Goal: Find specific page/section: Find specific page/section

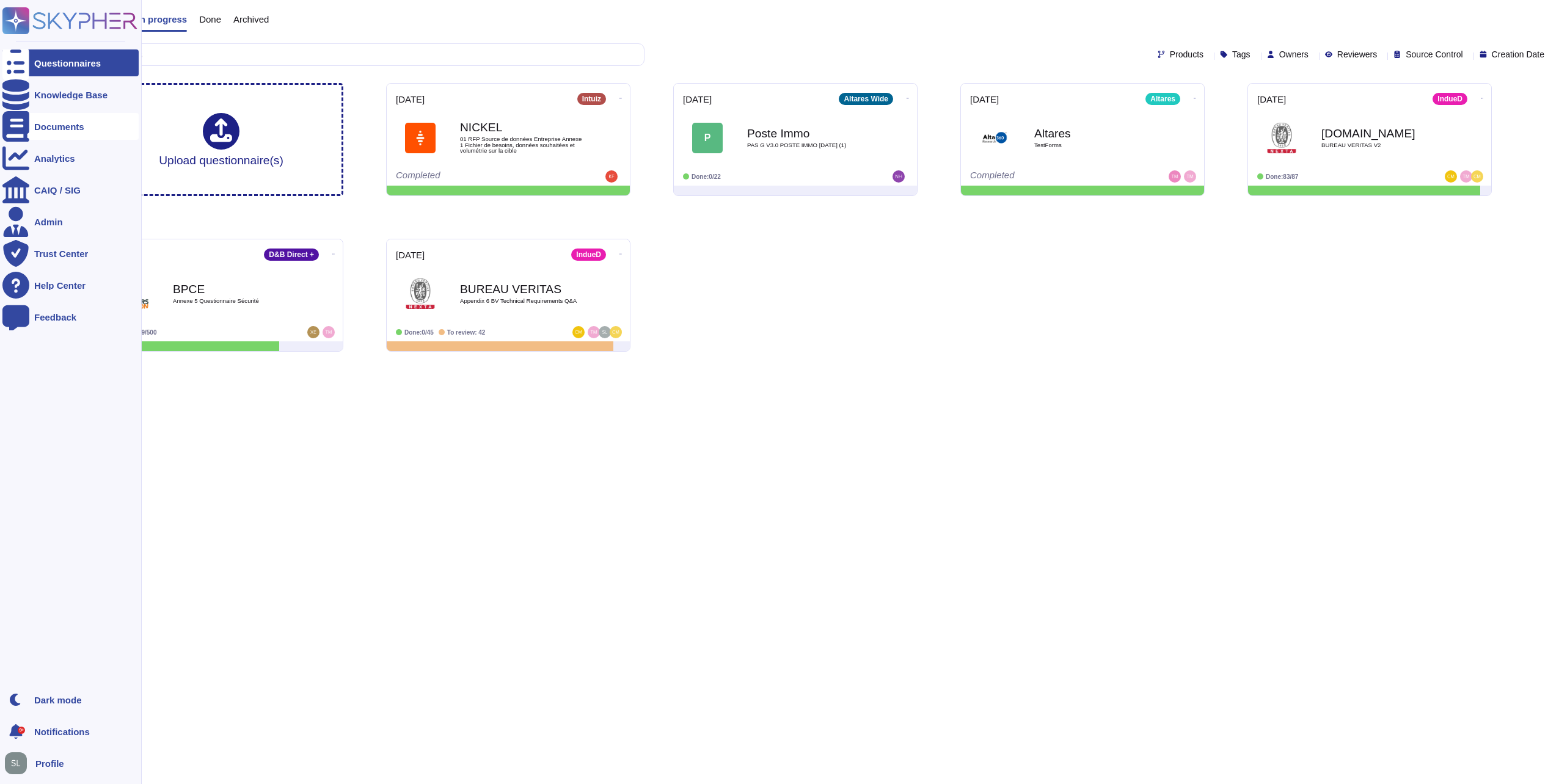
click at [17, 125] on icon at bounding box center [16, 126] width 27 height 30
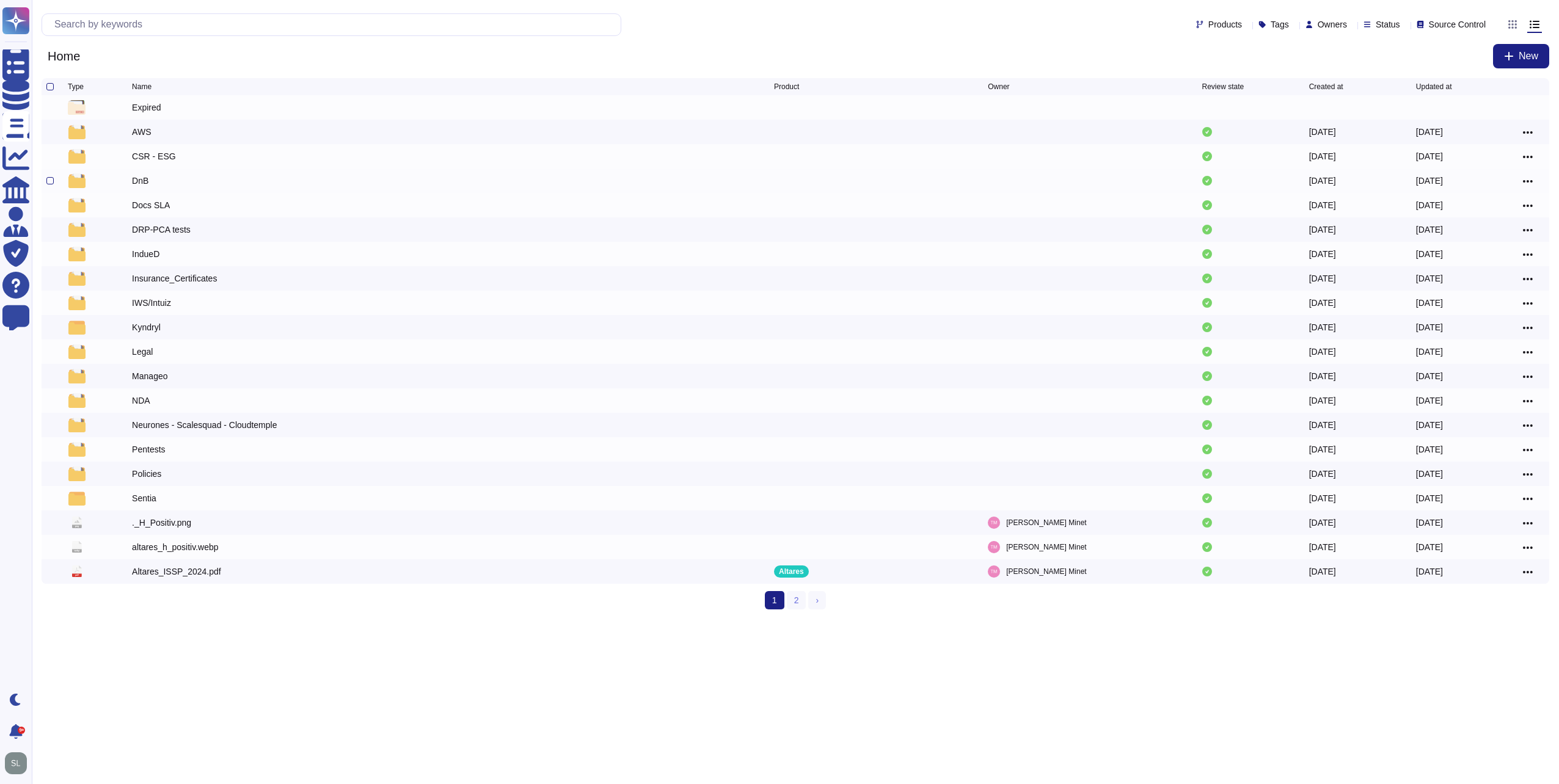
click at [177, 177] on div "DnB" at bounding box center [453, 181] width 642 height 14
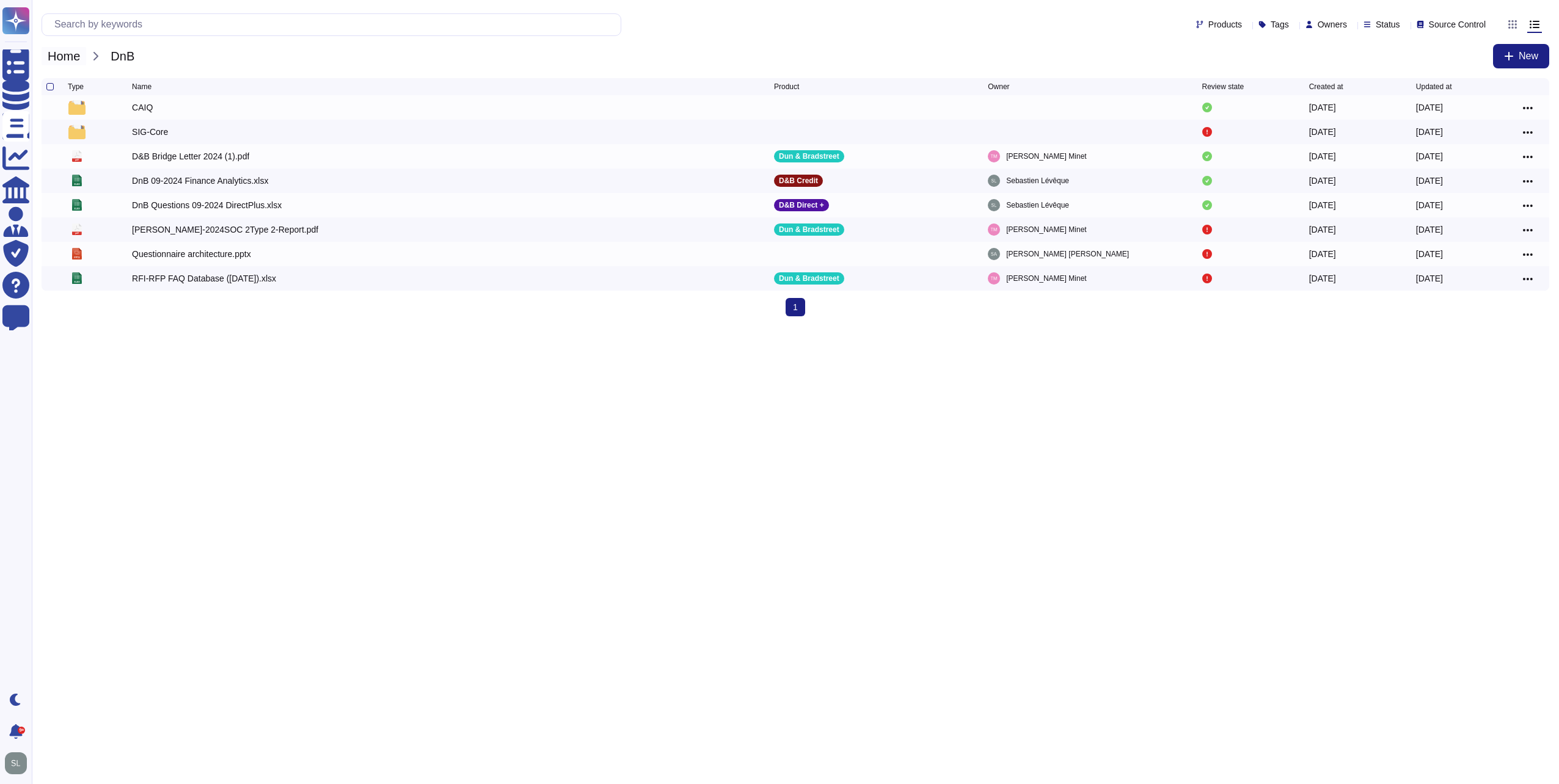
click at [60, 58] on span "Home" at bounding box center [64, 56] width 45 height 18
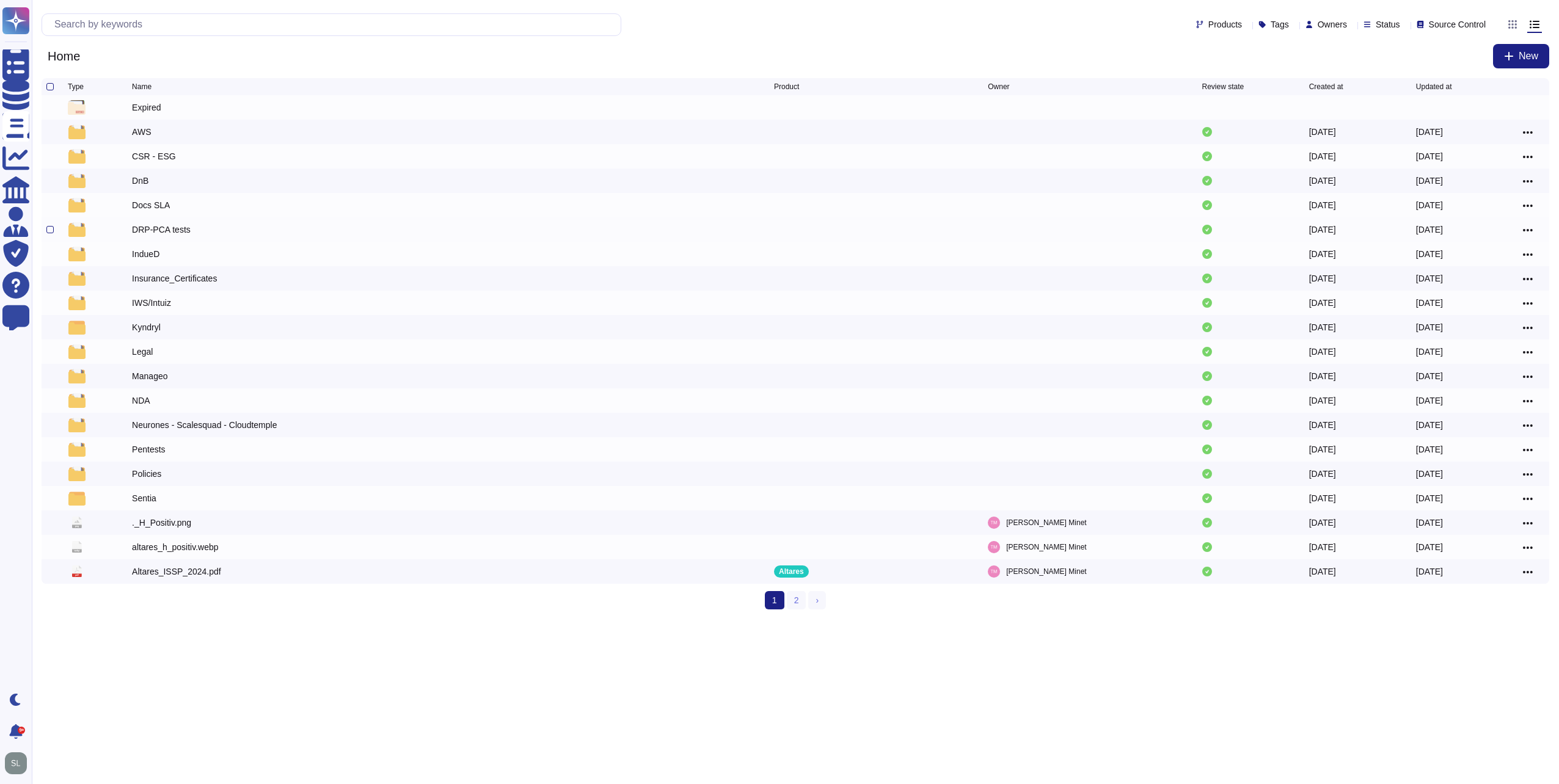
click at [174, 228] on div "DRP-PCA tests" at bounding box center [161, 229] width 58 height 12
